Goal: Task Accomplishment & Management: Book appointment/travel/reservation

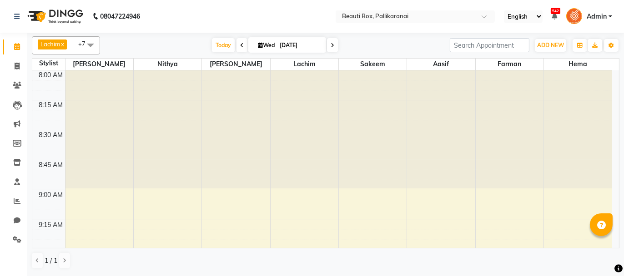
click at [331, 45] on icon at bounding box center [333, 45] width 4 height 5
type input "[DATE]"
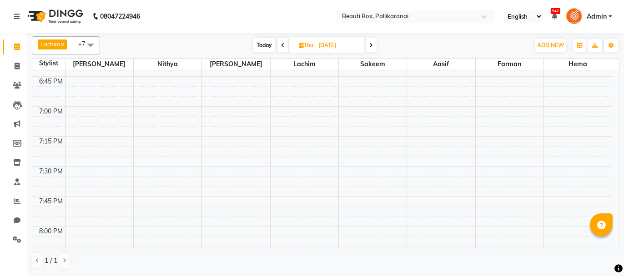
scroll to position [1258, 0]
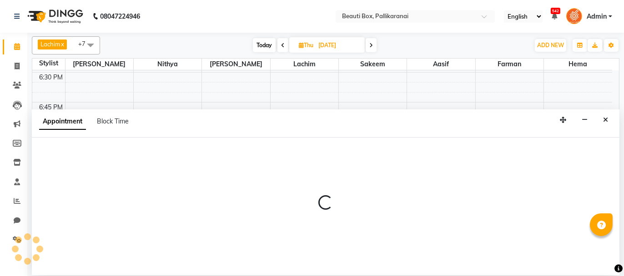
select select "7616"
select select "tentative"
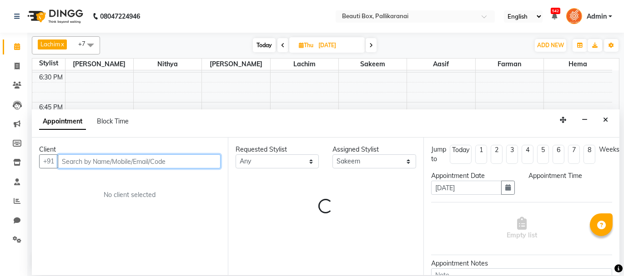
select select "1140"
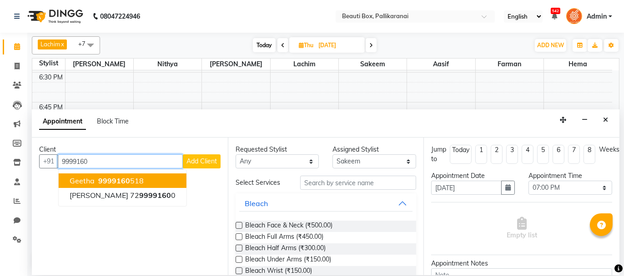
click at [133, 180] on ngb-highlight "9999160 518" at bounding box center [119, 180] width 47 height 9
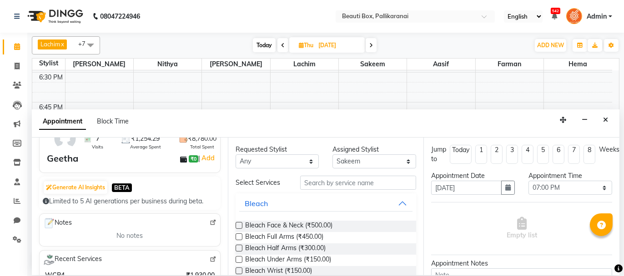
scroll to position [182, 0]
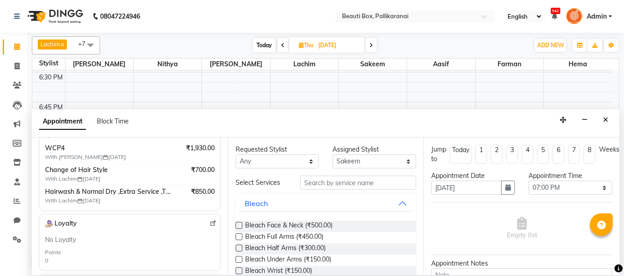
type input "9999160518"
click at [330, 181] on input "text" at bounding box center [358, 183] width 116 height 14
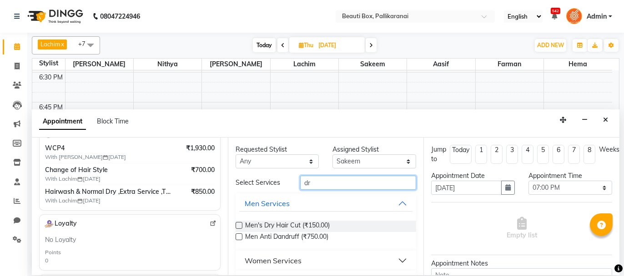
type input "d"
type input "cha"
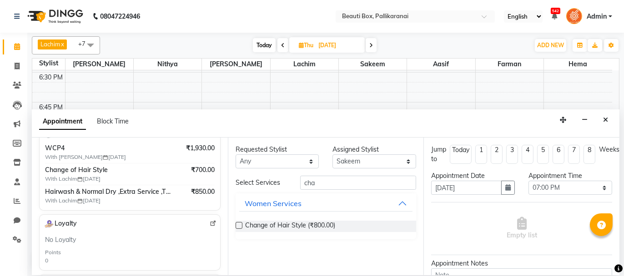
click at [236, 223] on label at bounding box center [239, 225] width 7 height 7
click at [236, 224] on input "checkbox" at bounding box center [239, 227] width 6 height 6
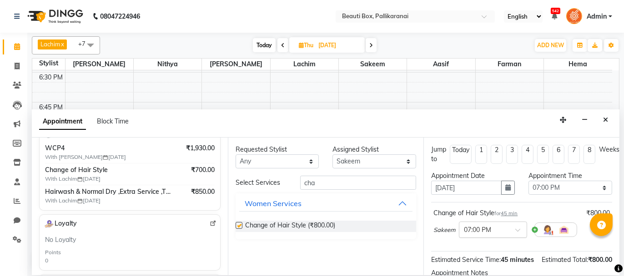
checkbox input "false"
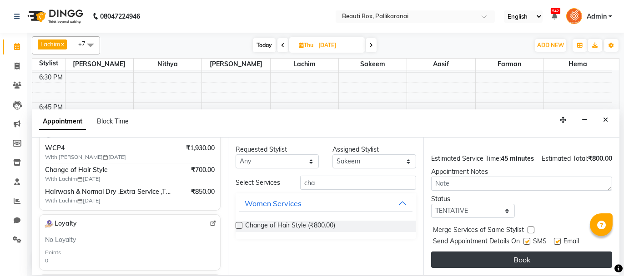
click at [551, 258] on button "Book" at bounding box center [521, 260] width 181 height 16
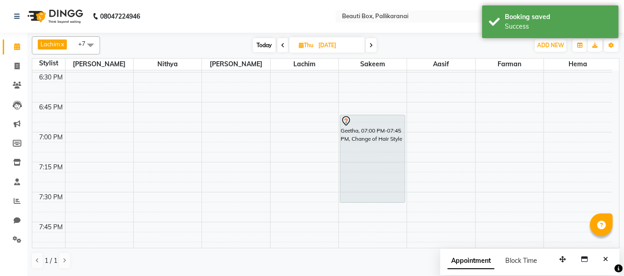
click at [263, 45] on span "Today" at bounding box center [264, 45] width 23 height 14
type input "[DATE]"
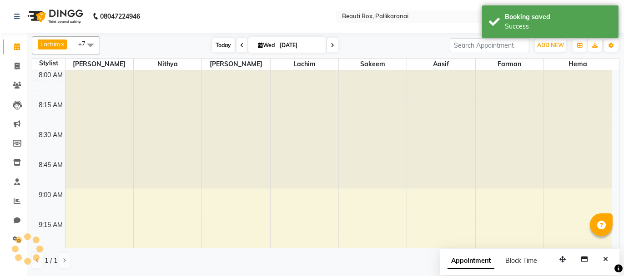
scroll to position [1304, 0]
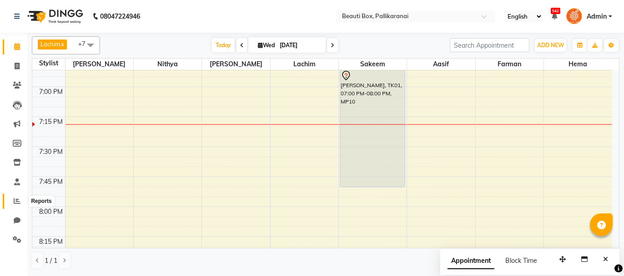
click at [17, 196] on span at bounding box center [17, 201] width 16 height 10
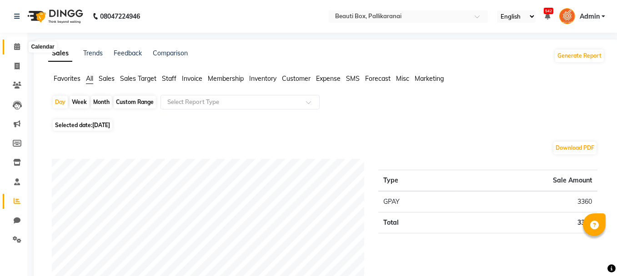
click at [17, 45] on icon at bounding box center [17, 46] width 6 height 7
